Goal: Find specific page/section: Find specific page/section

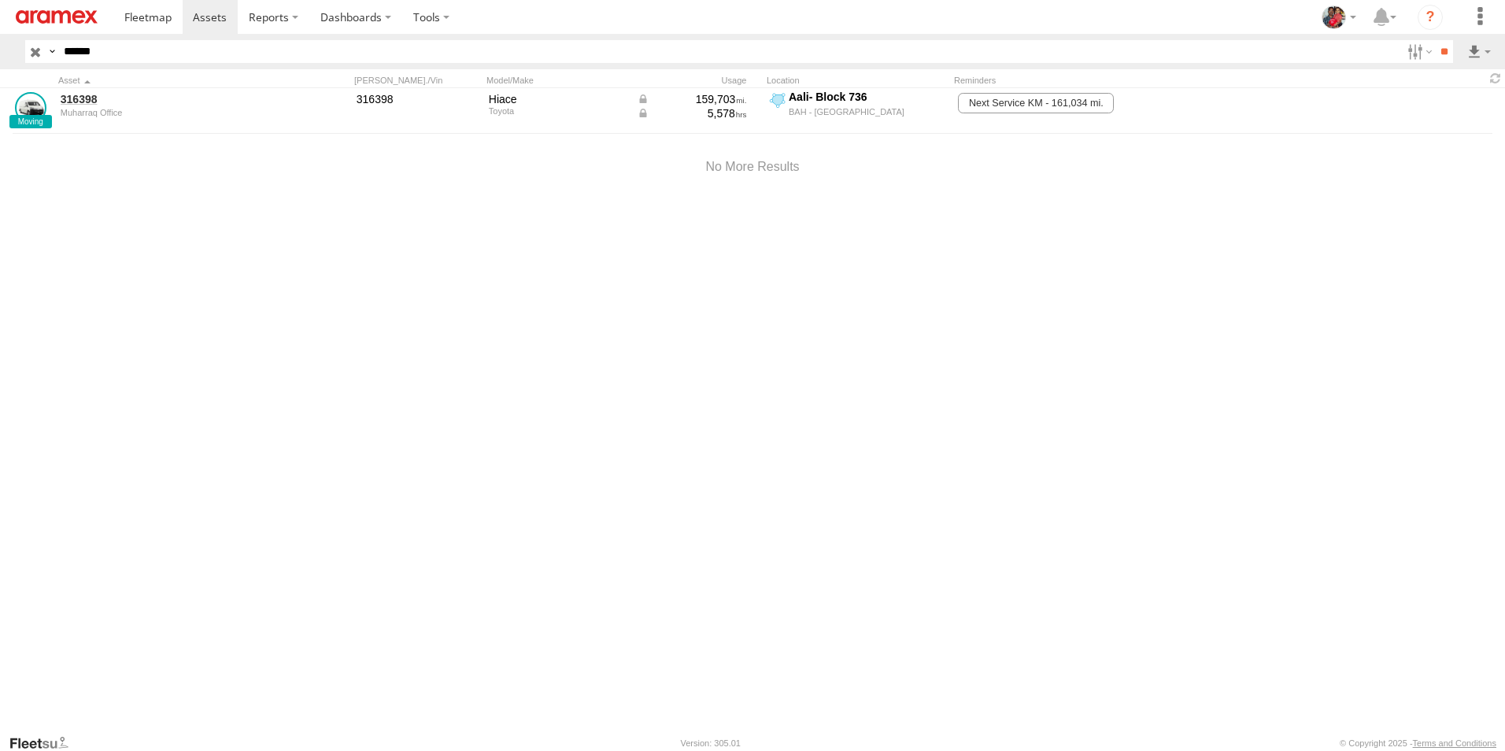
click at [32, 51] on input "button" at bounding box center [35, 51] width 20 height 23
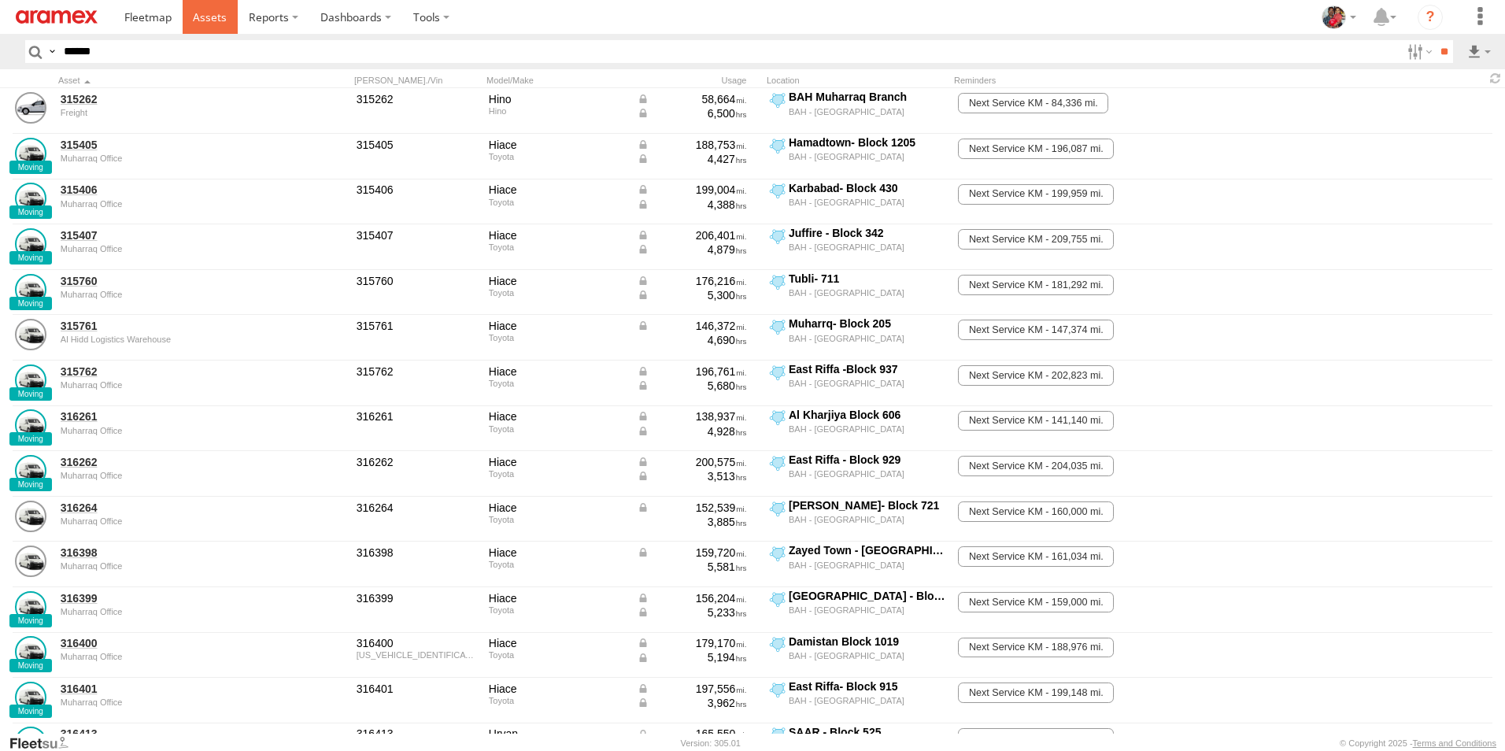
click at [209, 16] on span at bounding box center [210, 16] width 34 height 15
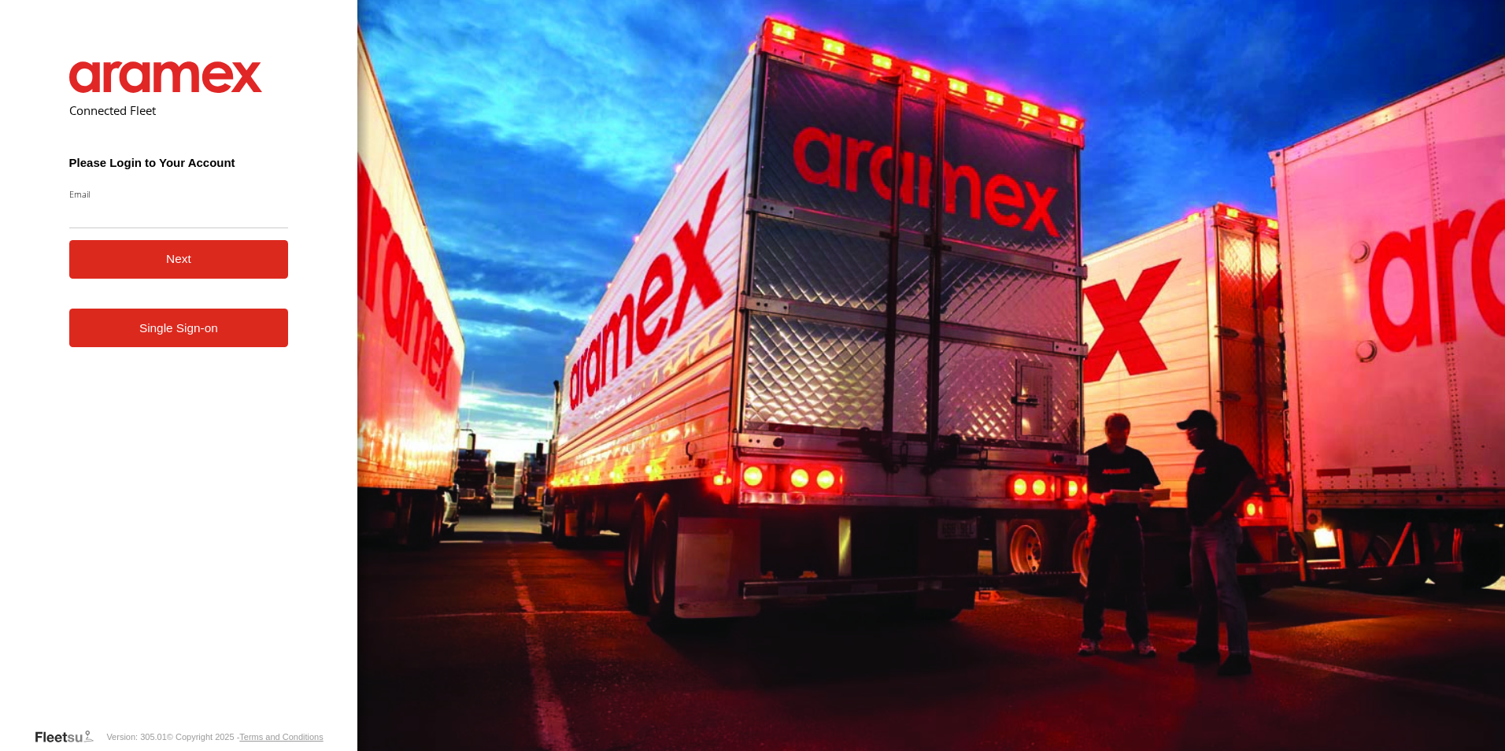
type input "**********"
click at [170, 259] on button "Next" at bounding box center [179, 259] width 220 height 39
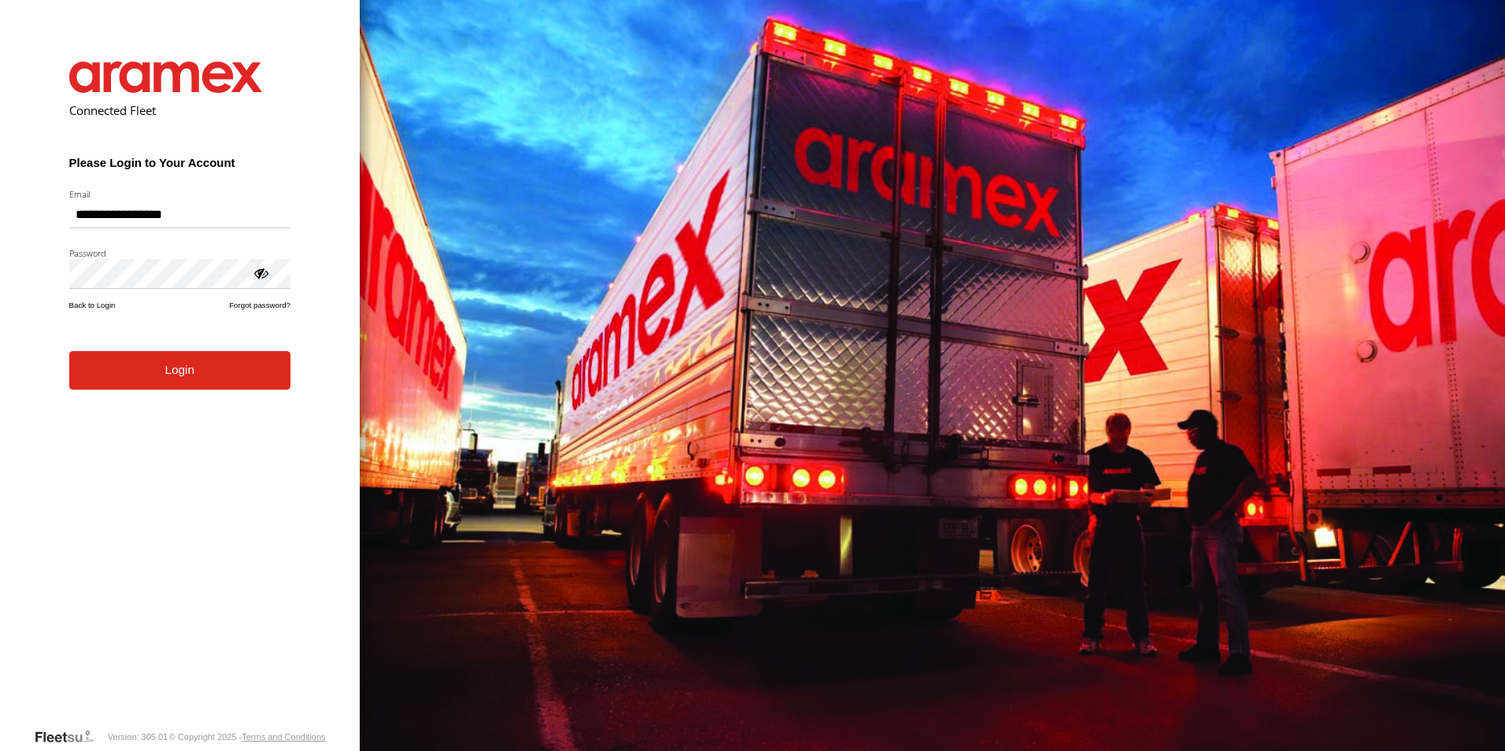
click at [176, 378] on button "Login" at bounding box center [179, 370] width 221 height 39
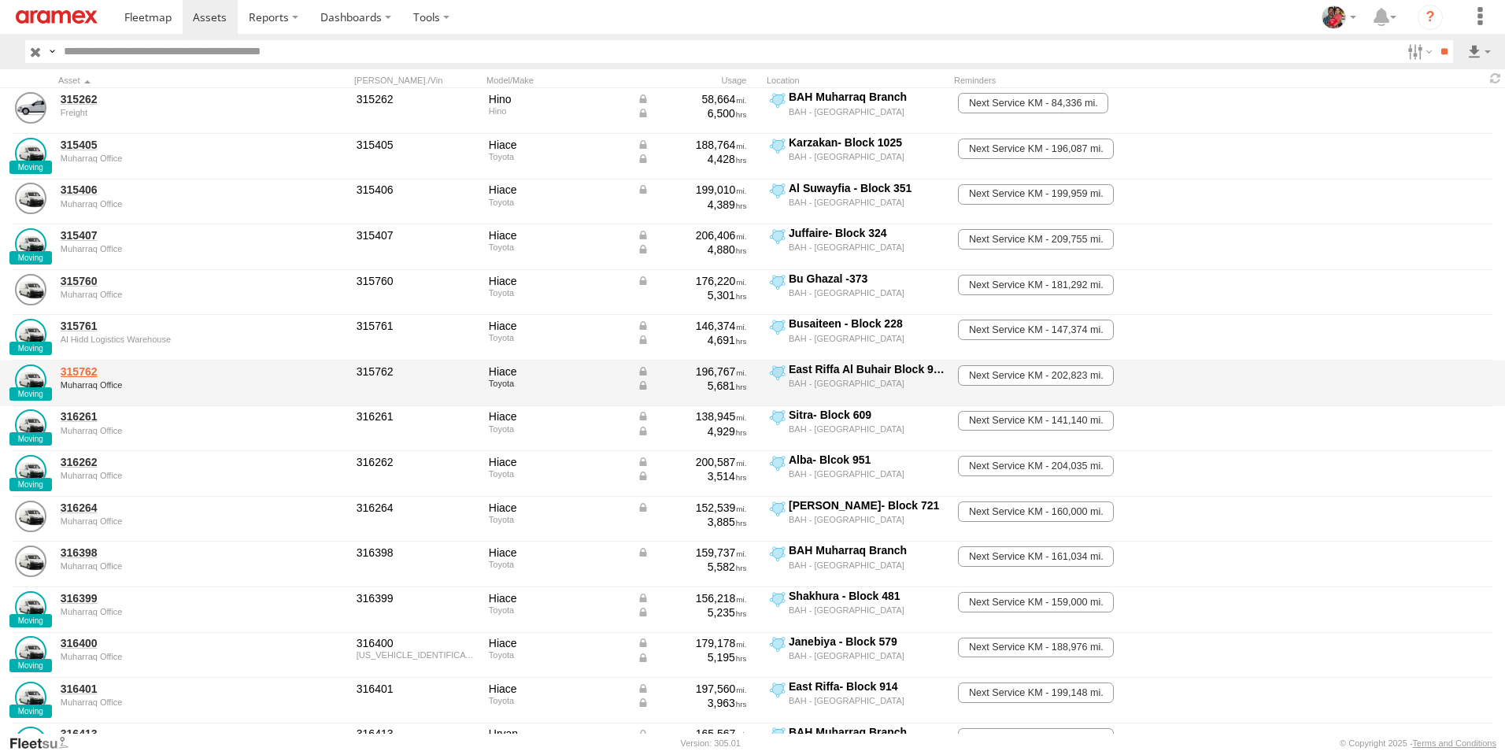
click at [83, 370] on link "315762" at bounding box center [169, 371] width 216 height 14
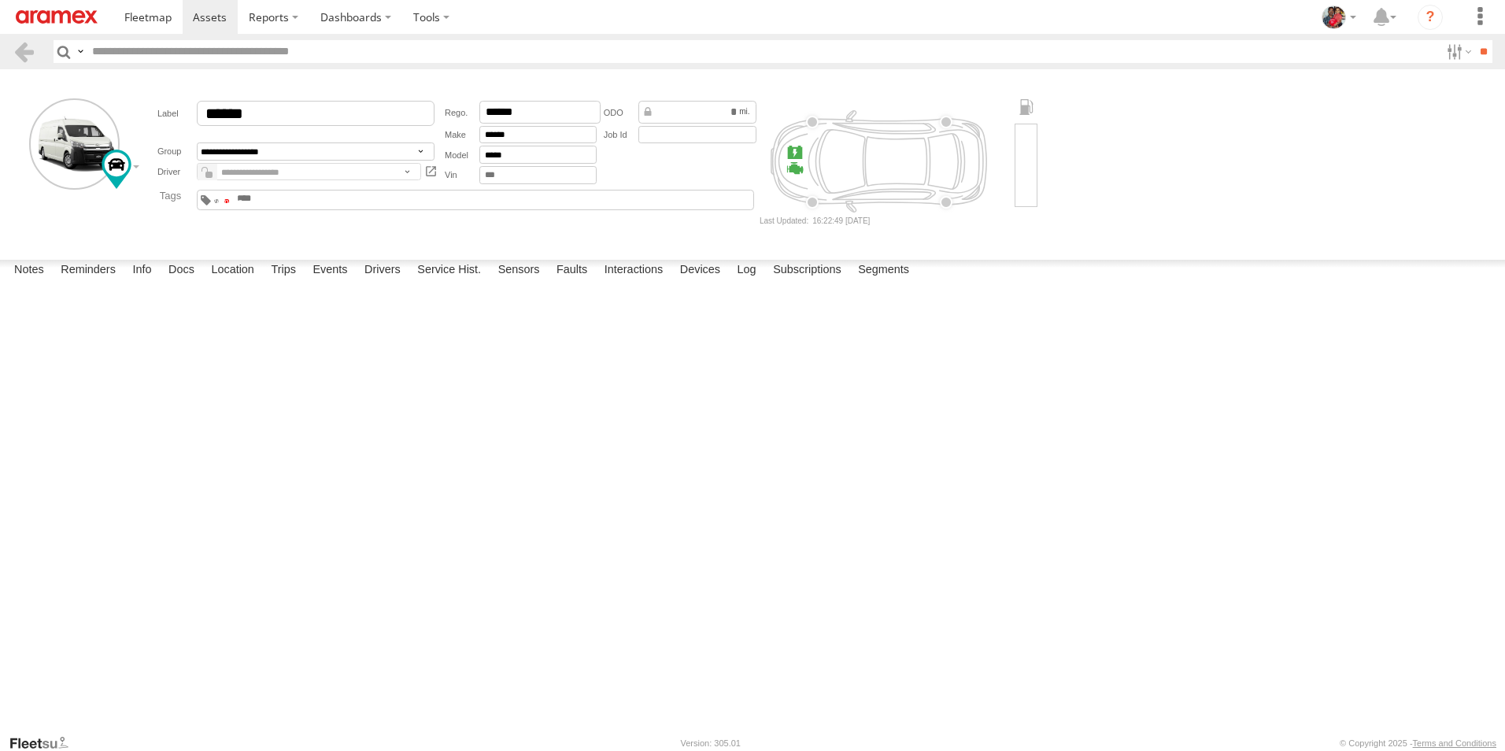
click at [230, 199] on span at bounding box center [227, 200] width 6 height 3
click at [209, 14] on span at bounding box center [210, 16] width 34 height 15
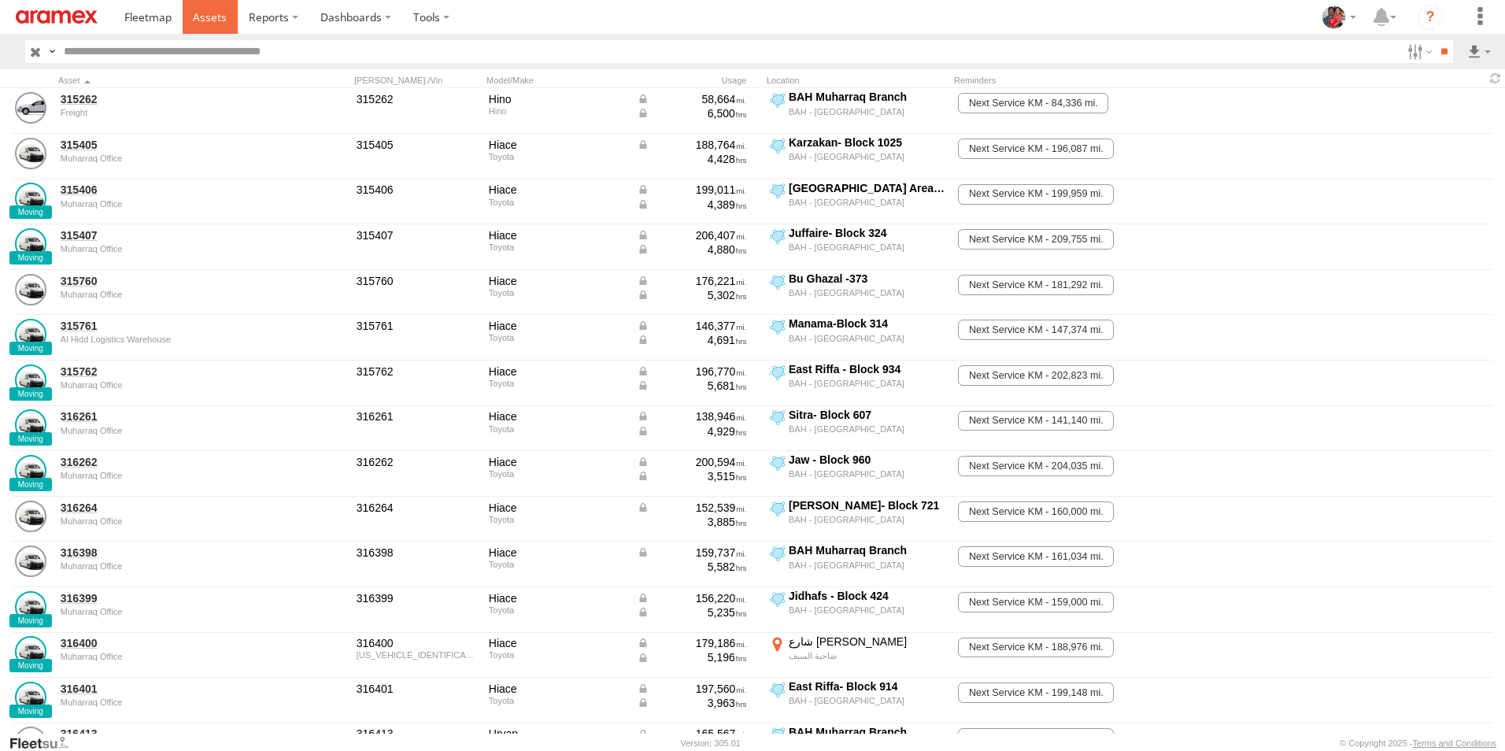
click at [209, 17] on span at bounding box center [210, 16] width 34 height 15
